Goal: Use online tool/utility: Utilize a website feature to perform a specific function

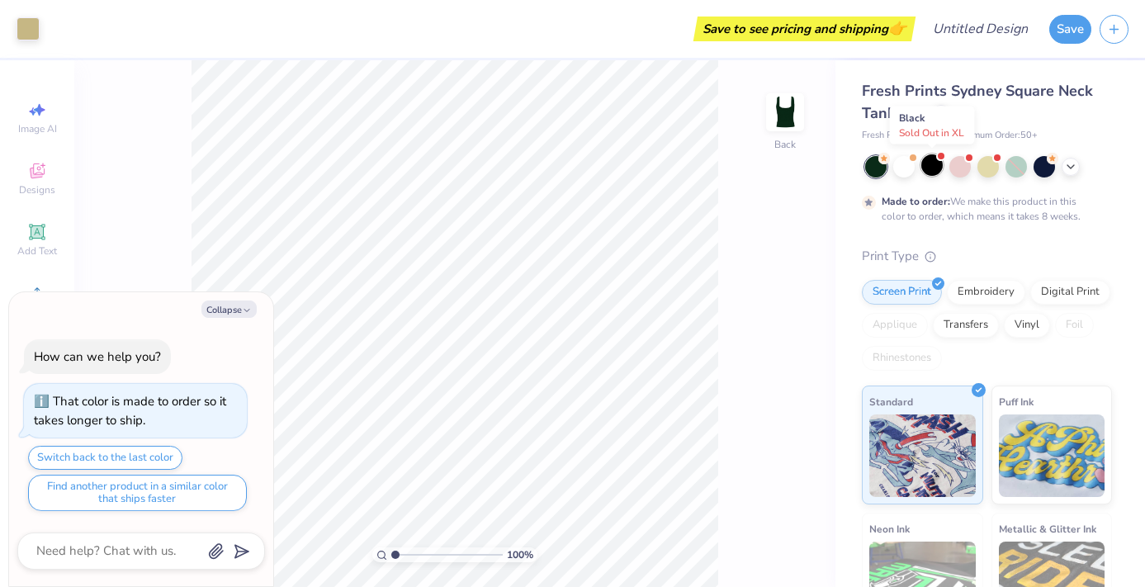
click at [928, 160] on div at bounding box center [931, 164] width 21 height 21
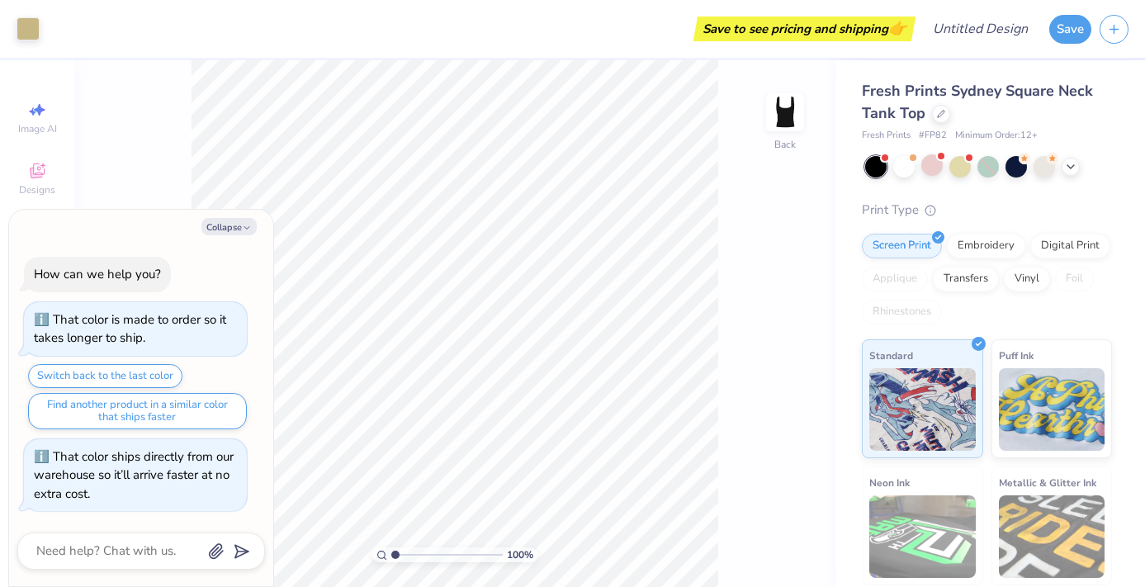
scroll to position [347, 0]
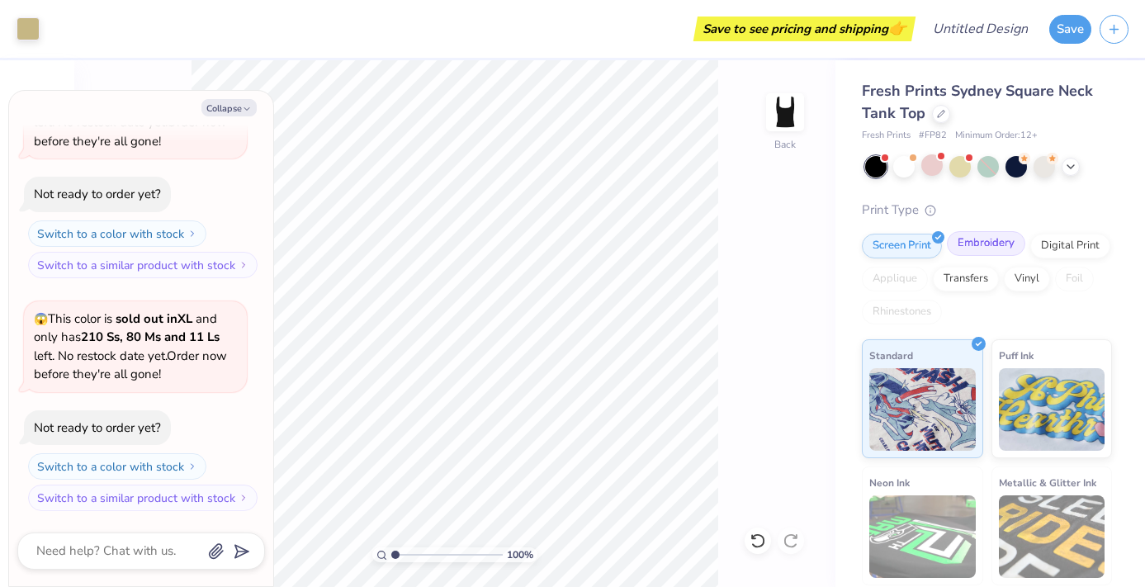
click at [994, 248] on div "Embroidery" at bounding box center [985, 243] width 78 height 25
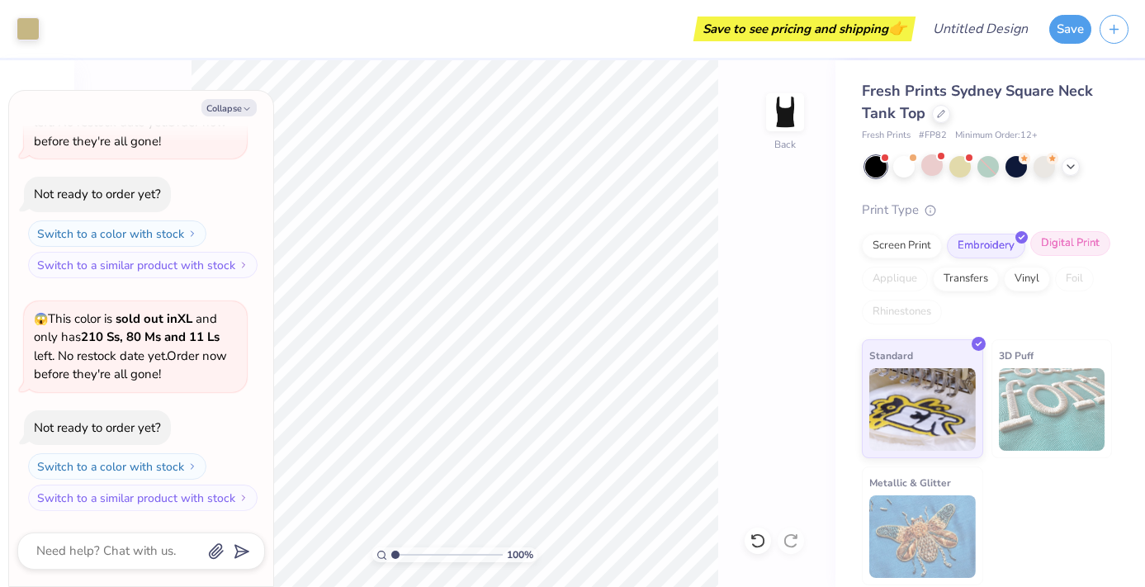
click at [1073, 233] on div "Digital Print" at bounding box center [1070, 243] width 80 height 25
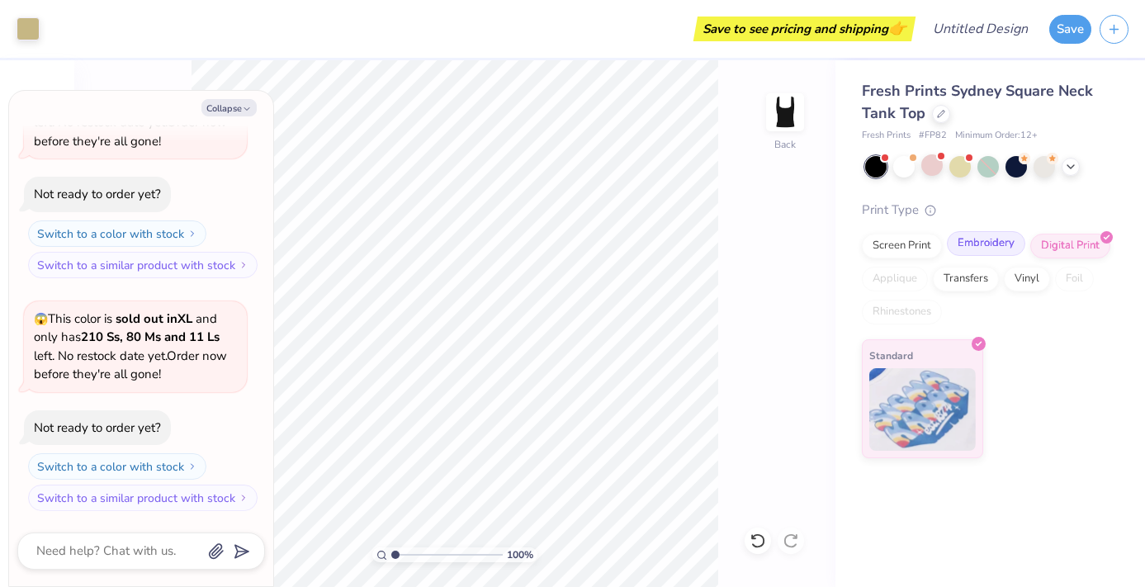
click at [990, 248] on div "Embroidery" at bounding box center [985, 243] width 78 height 25
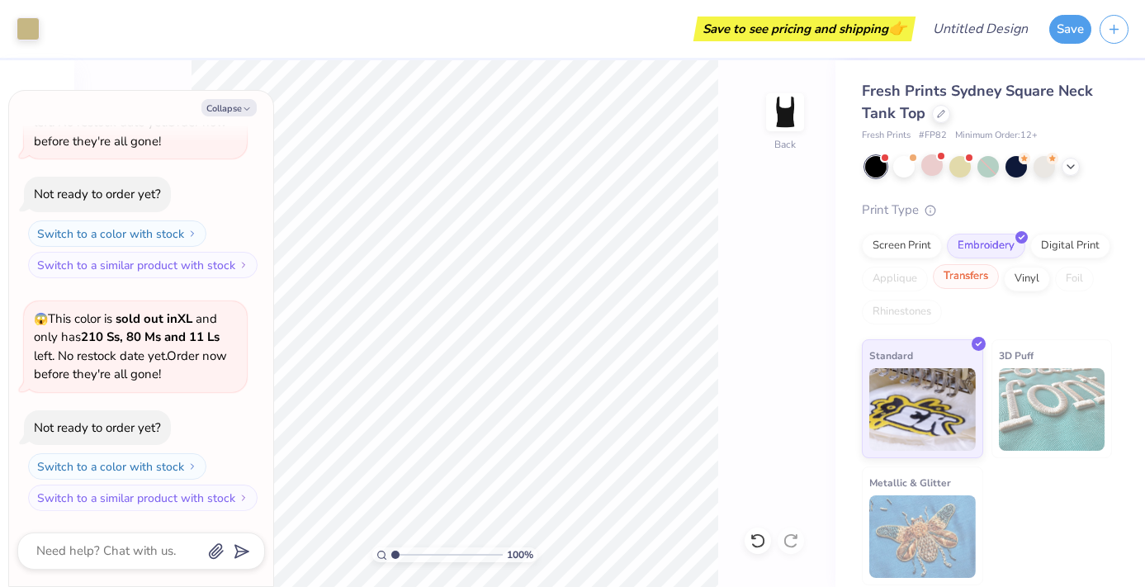
click at [970, 284] on div "Transfers" at bounding box center [965, 276] width 66 height 25
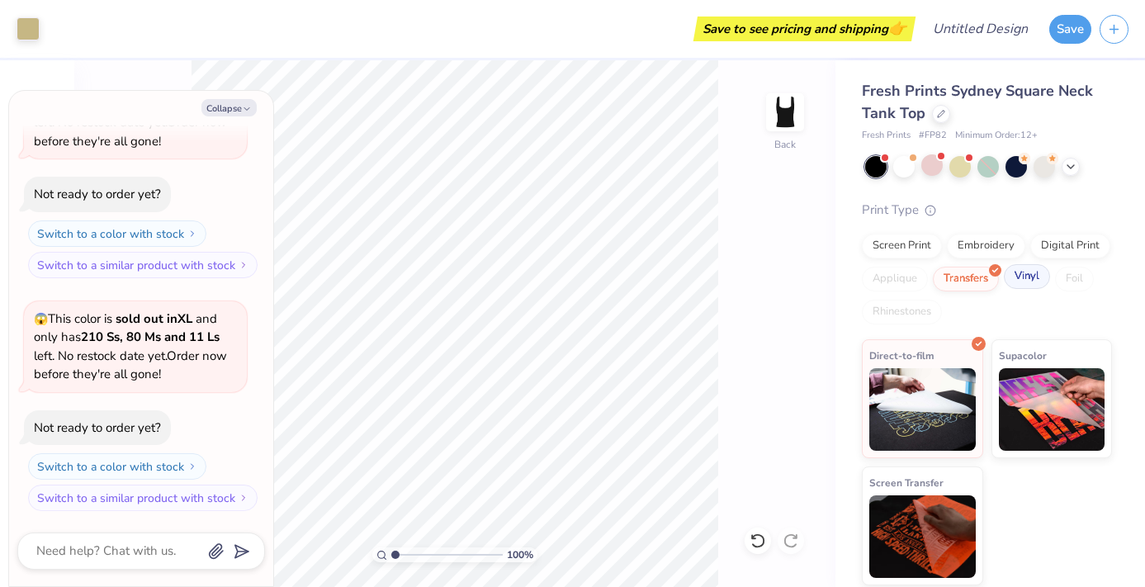
click at [1025, 278] on div "Vinyl" at bounding box center [1026, 276] width 46 height 25
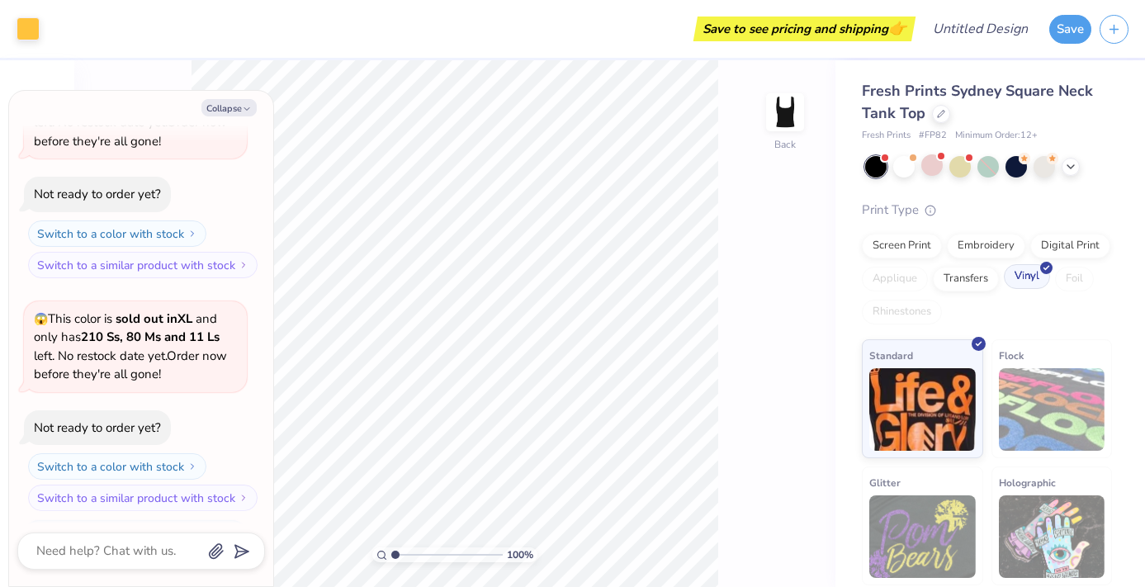
scroll to position [448, 0]
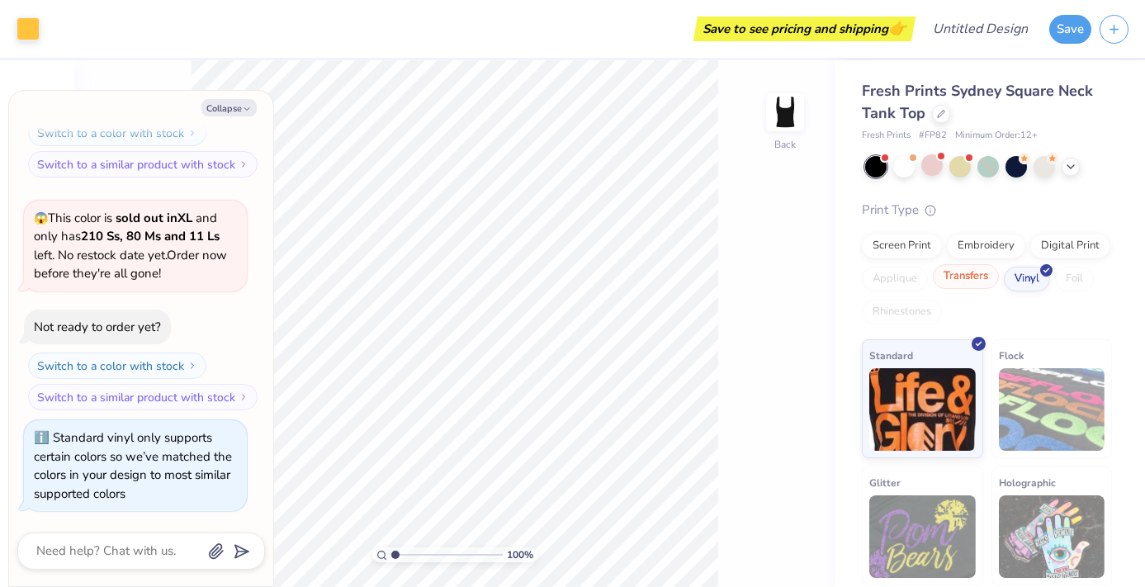
click at [979, 279] on div "Transfers" at bounding box center [965, 276] width 66 height 25
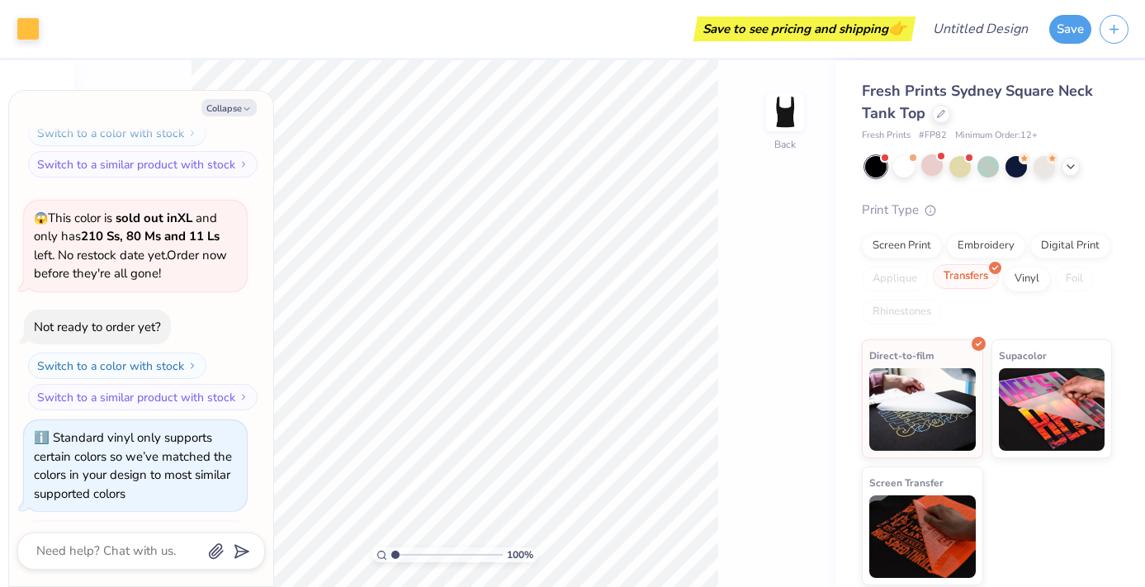
scroll to position [549, 0]
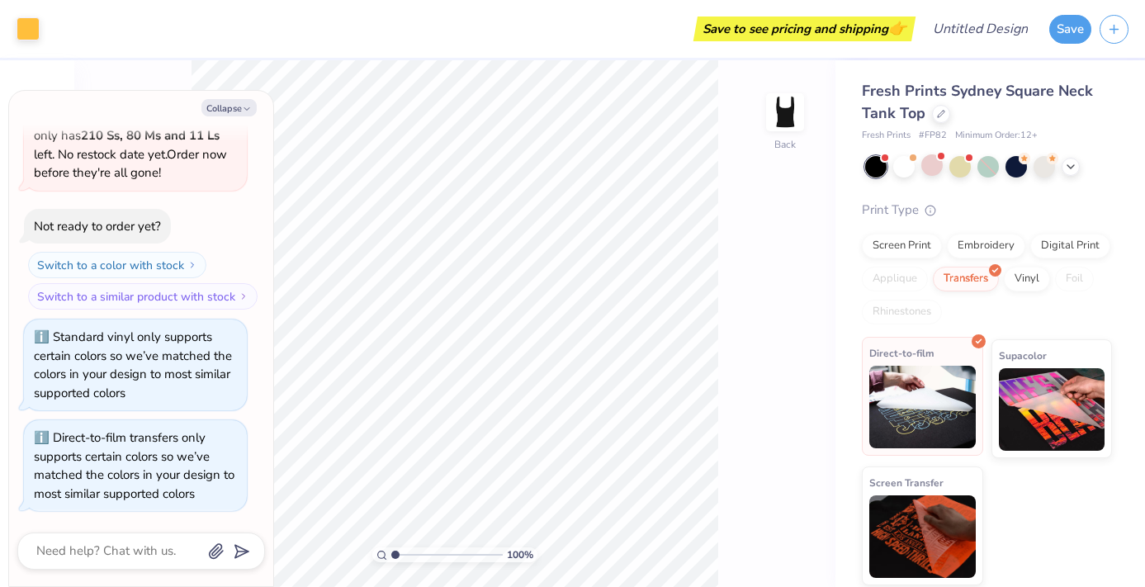
click at [901, 416] on img at bounding box center [922, 407] width 106 height 83
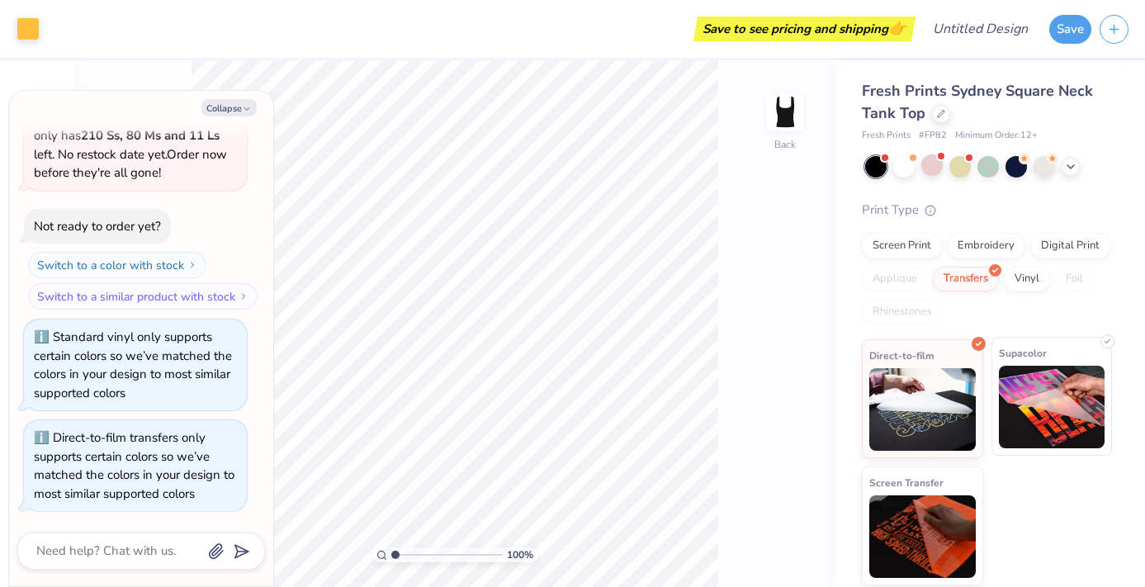
click at [1016, 399] on img at bounding box center [1051, 407] width 106 height 83
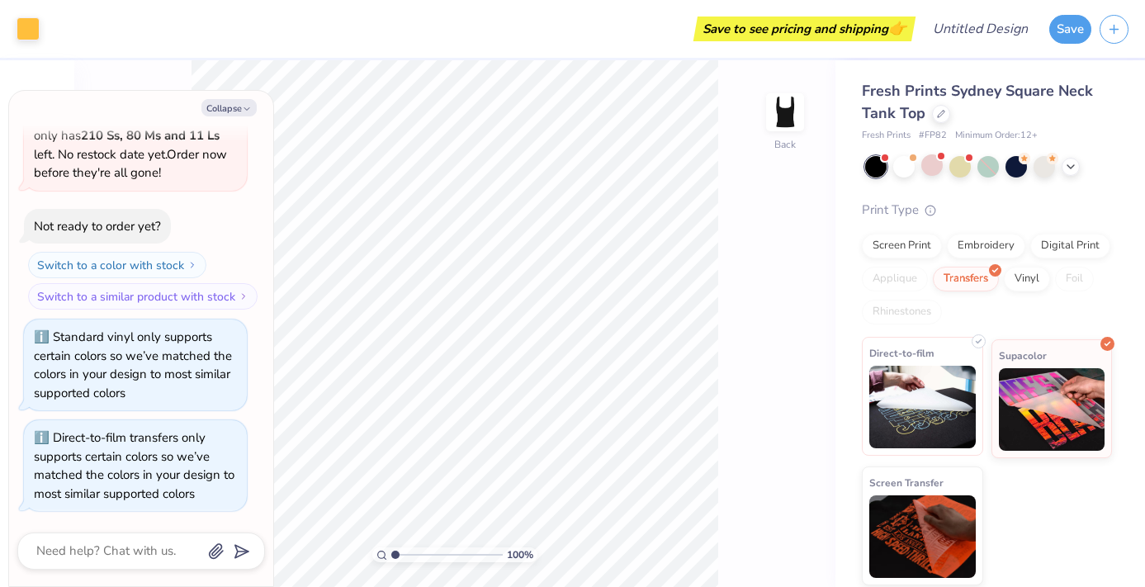
click at [959, 388] on img at bounding box center [922, 407] width 106 height 83
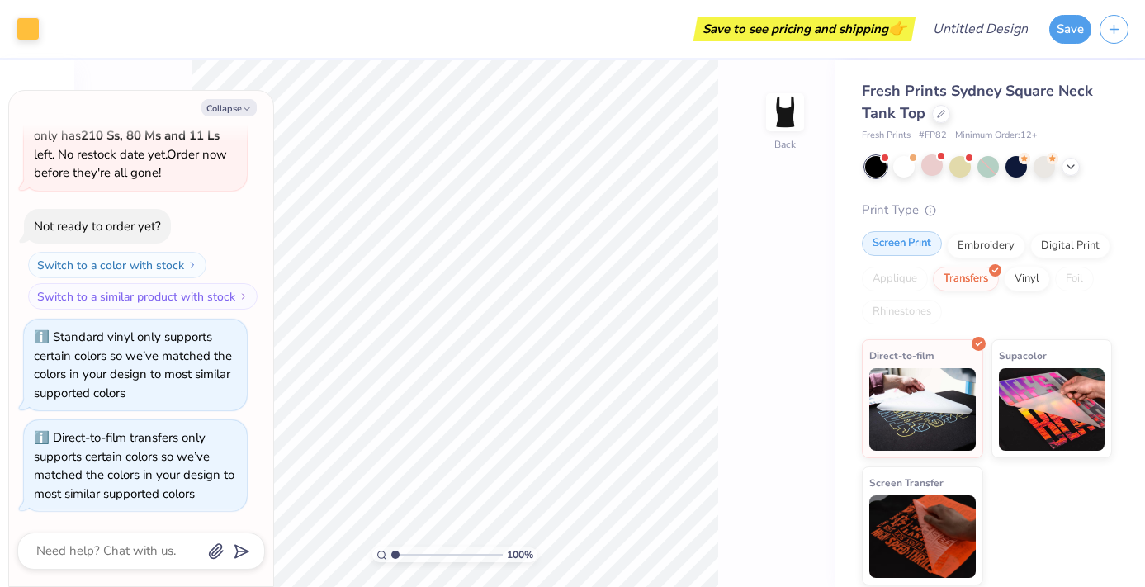
click at [904, 248] on div "Screen Print" at bounding box center [901, 243] width 80 height 25
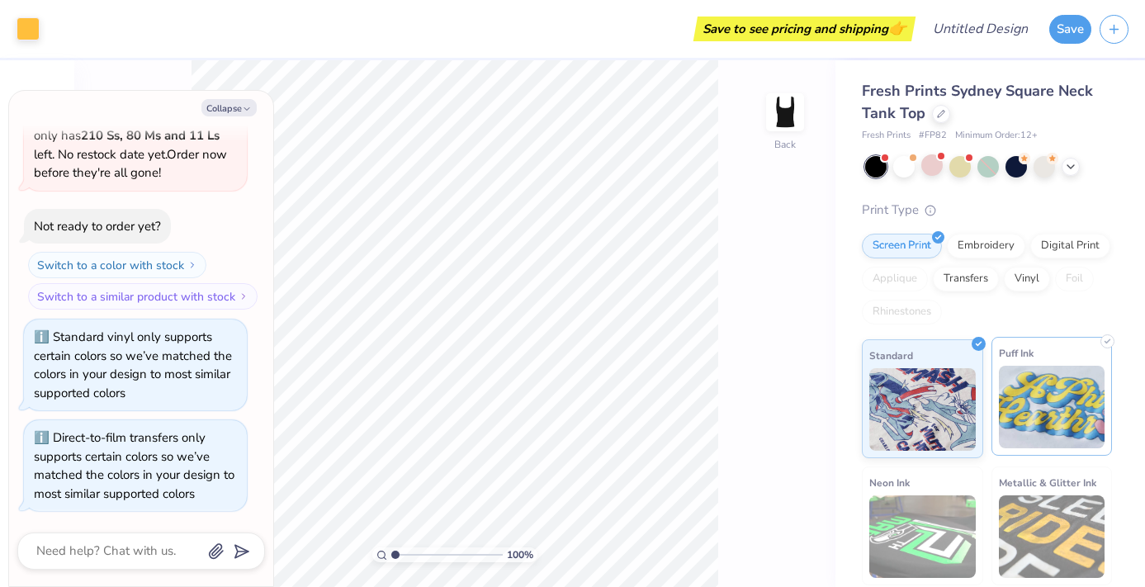
click at [1005, 402] on img at bounding box center [1051, 407] width 106 height 83
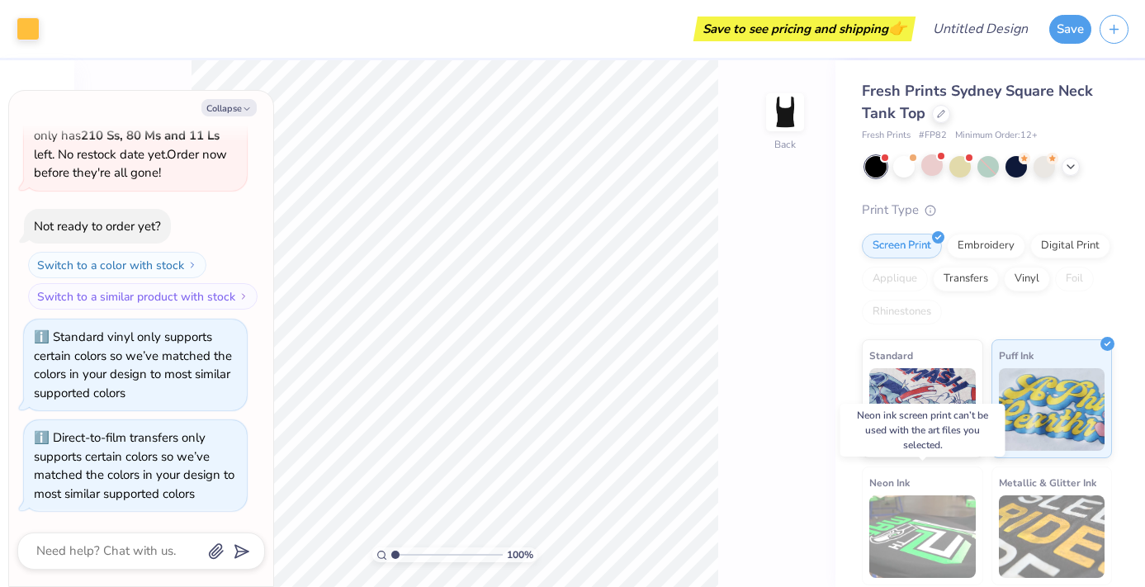
click at [908, 503] on img at bounding box center [922, 536] width 106 height 83
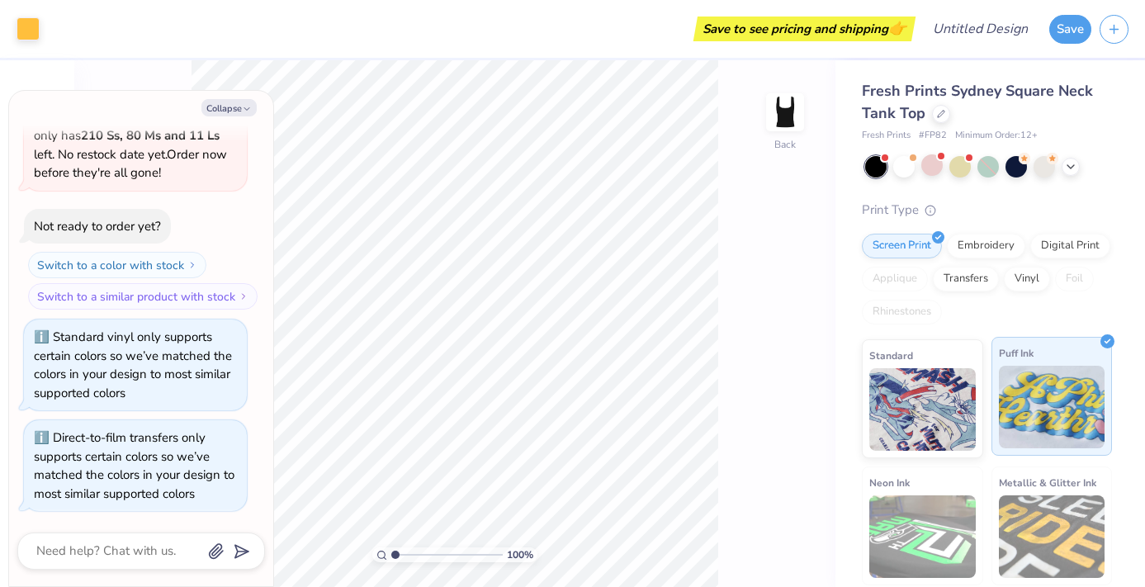
click at [1037, 412] on img at bounding box center [1051, 407] width 106 height 83
click at [982, 250] on div "Embroidery" at bounding box center [985, 243] width 78 height 25
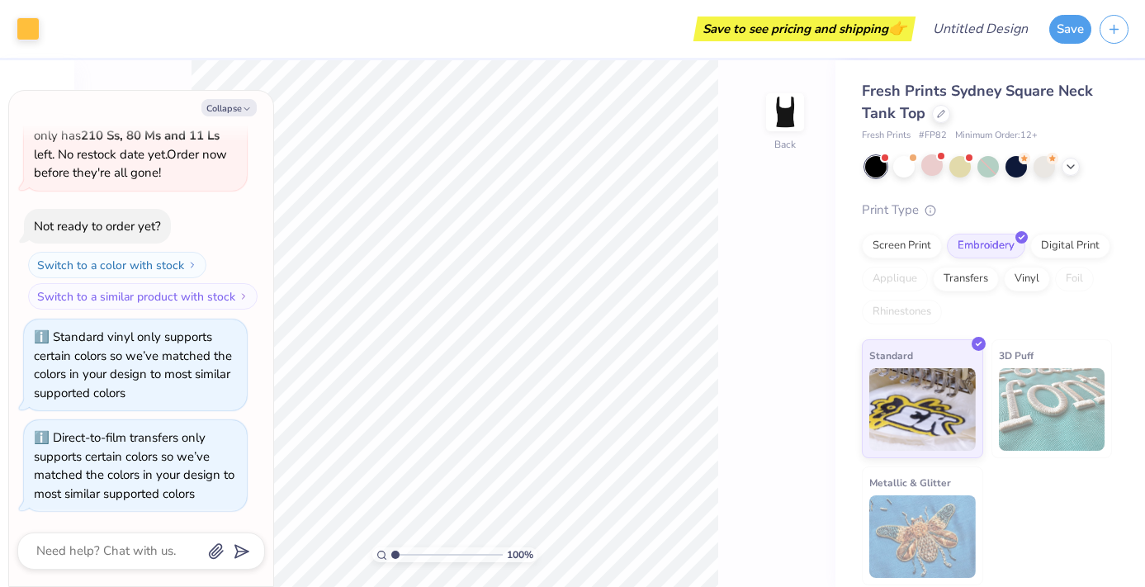
click at [1063, 420] on img at bounding box center [1051, 409] width 106 height 83
click at [1038, 401] on img at bounding box center [1051, 409] width 106 height 83
click at [1055, 394] on img at bounding box center [1051, 409] width 106 height 83
click at [1017, 165] on div at bounding box center [1015, 164] width 21 height 21
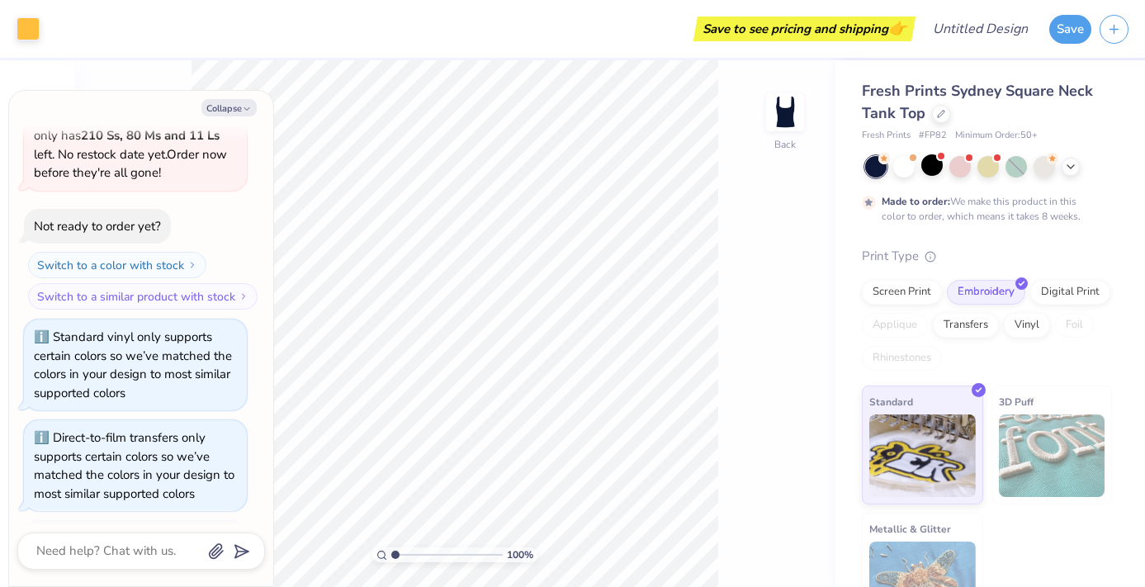
scroll to position [686, 0]
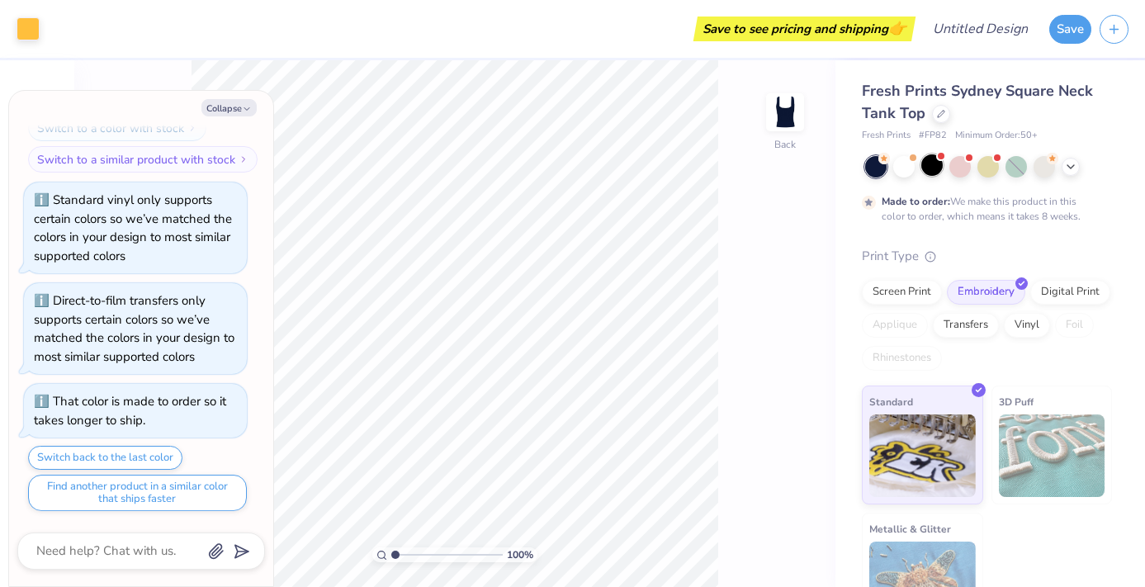
click at [931, 171] on div at bounding box center [931, 164] width 21 height 21
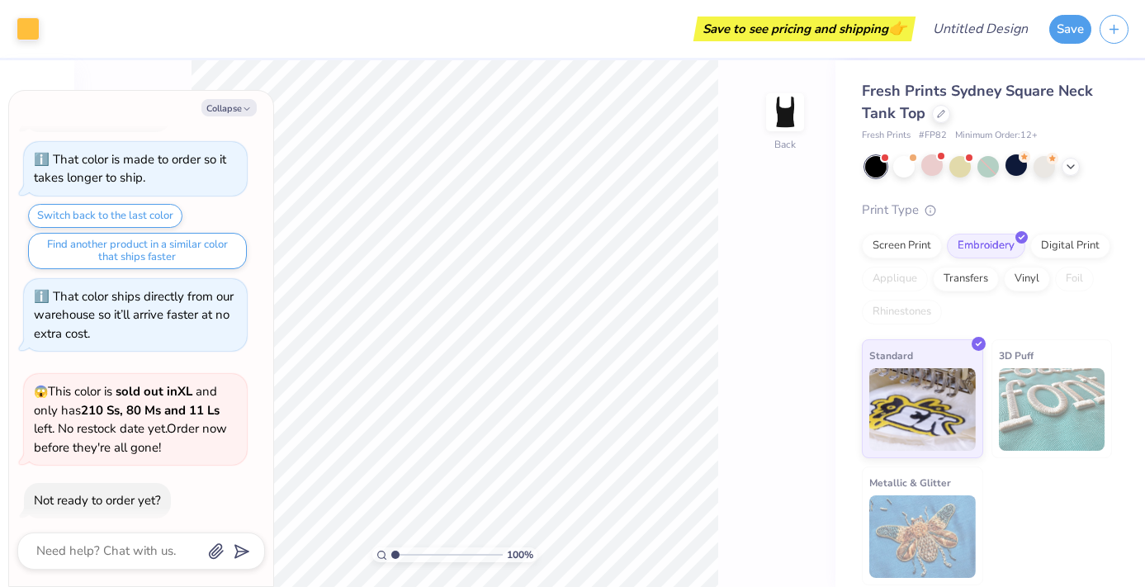
scroll to position [0, 0]
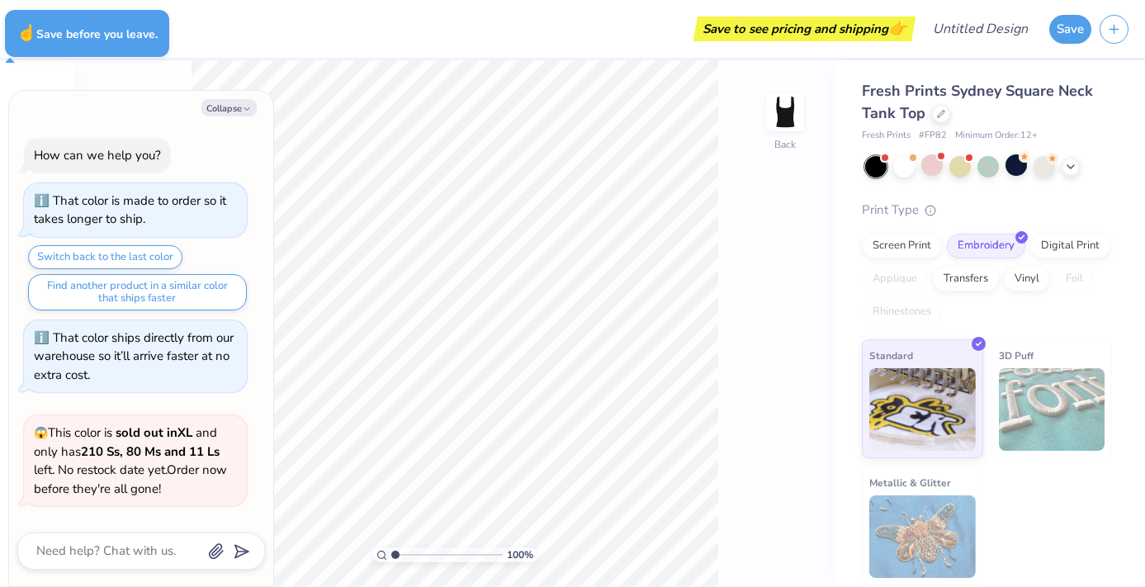
type textarea "x"
